Goal: Information Seeking & Learning: Learn about a topic

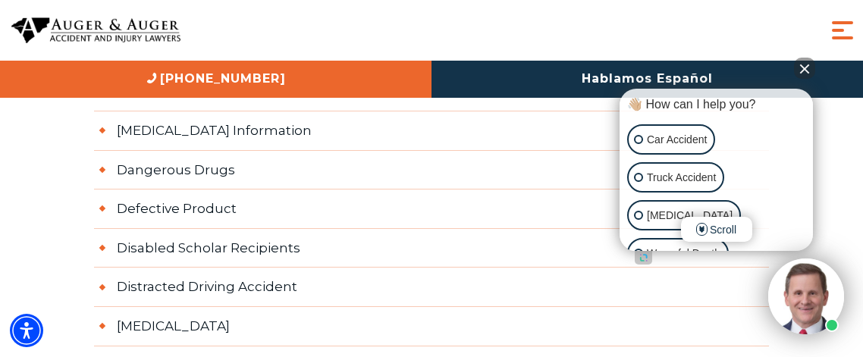
scroll to position [3349, 0]
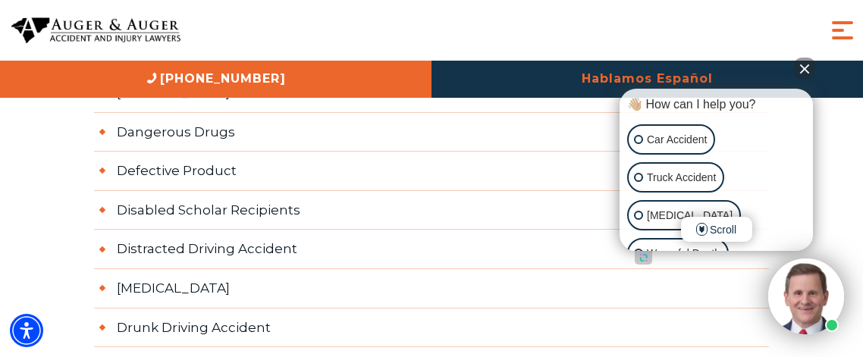
click at [792, 63] on link "Hablamos Español" at bounding box center [646, 79] width 431 height 37
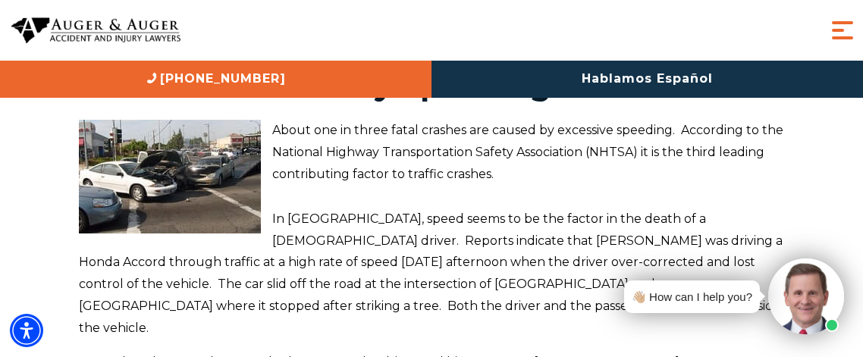
scroll to position [121, 0]
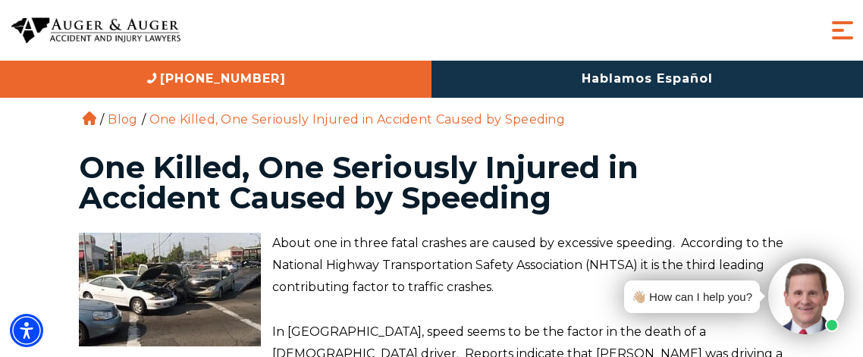
scroll to position [0, 0]
